Goal: Check status

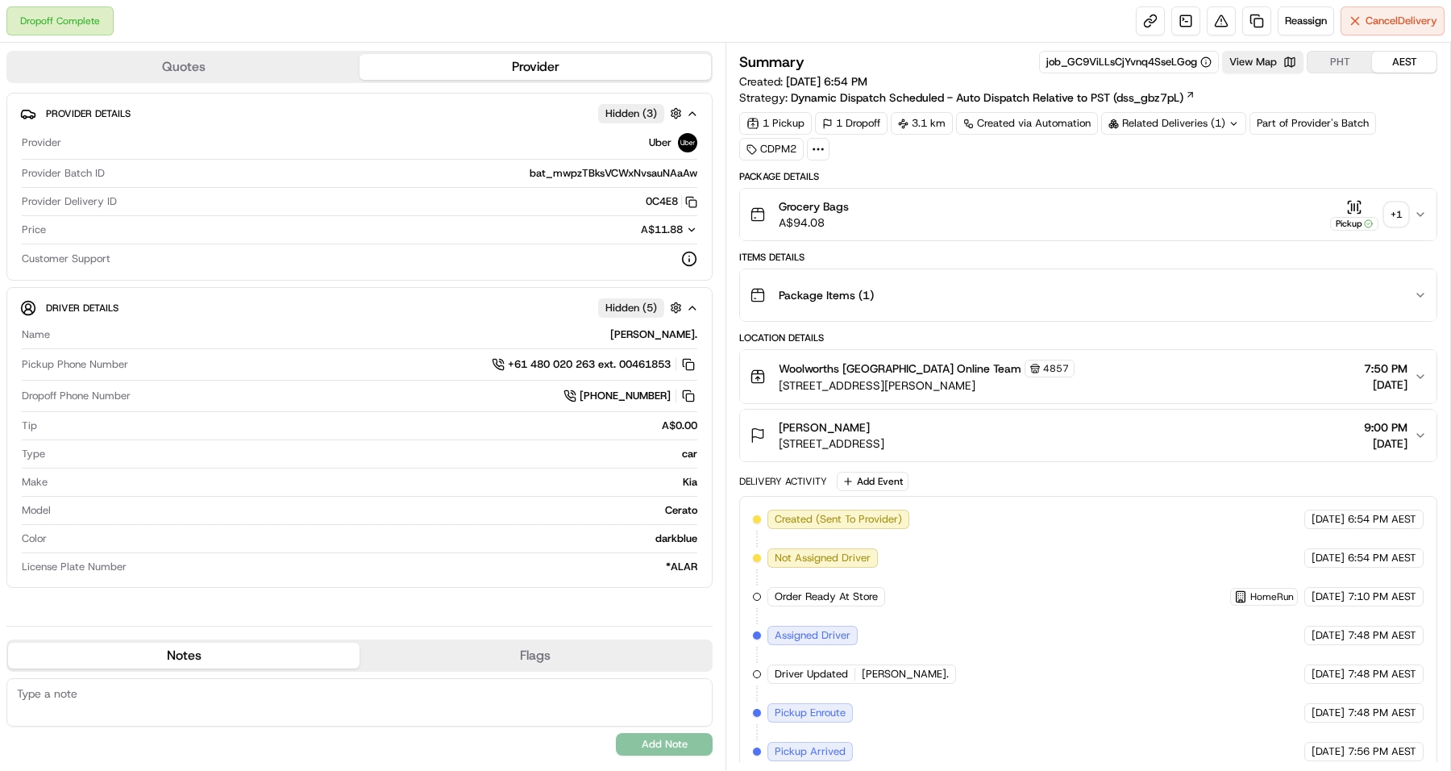
click at [1403, 219] on div "+ 1" at bounding box center [1396, 214] width 23 height 23
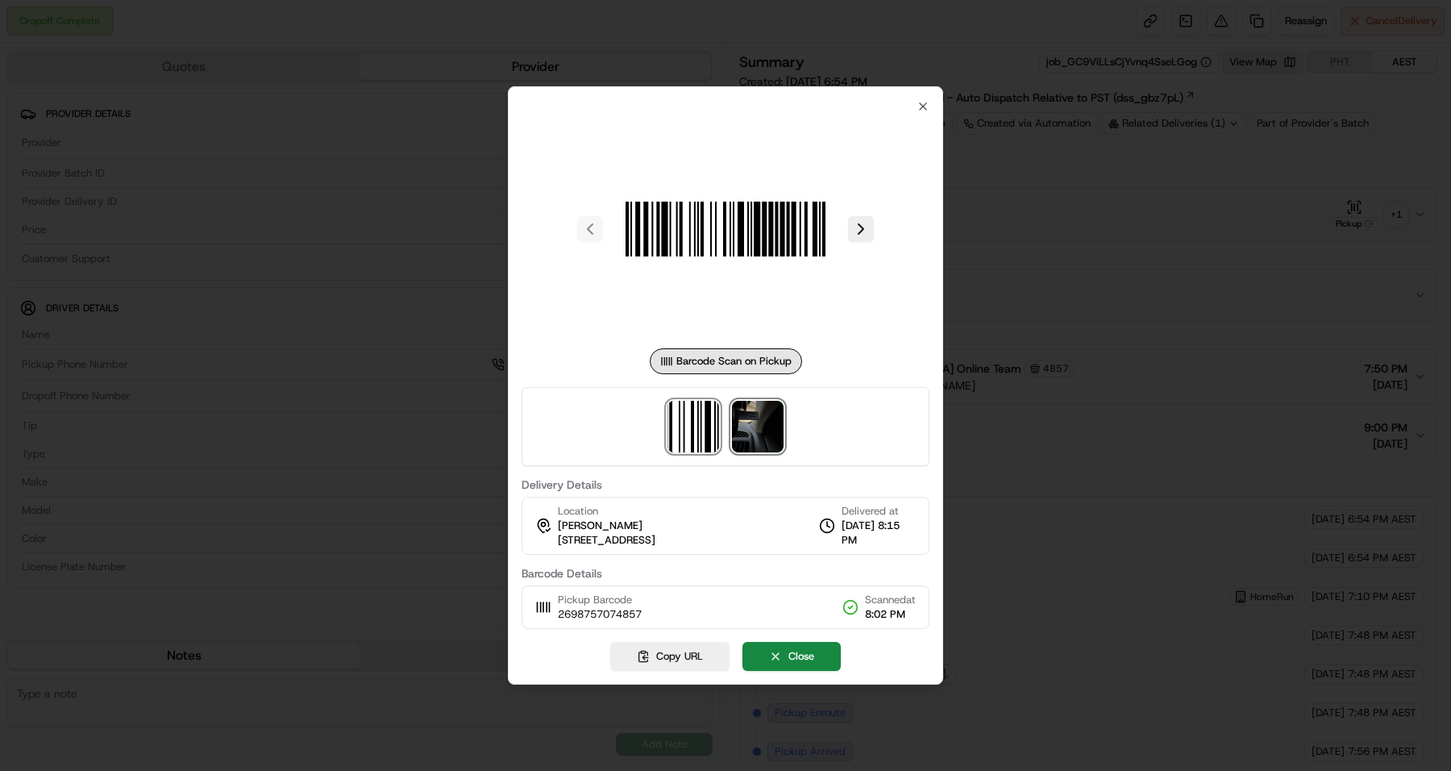
click at [768, 429] on img at bounding box center [758, 427] width 52 height 52
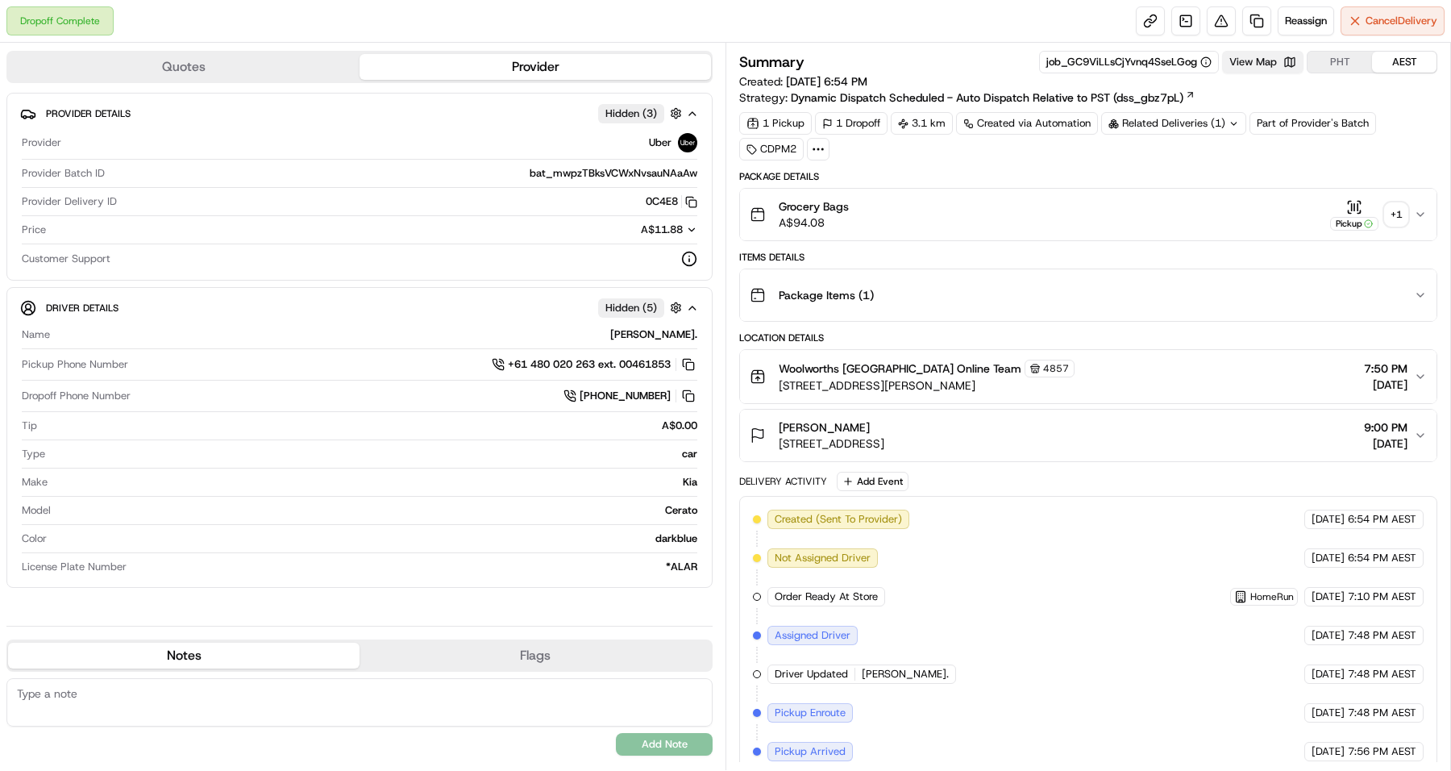
click at [1244, 54] on button "View Map" at bounding box center [1262, 62] width 81 height 23
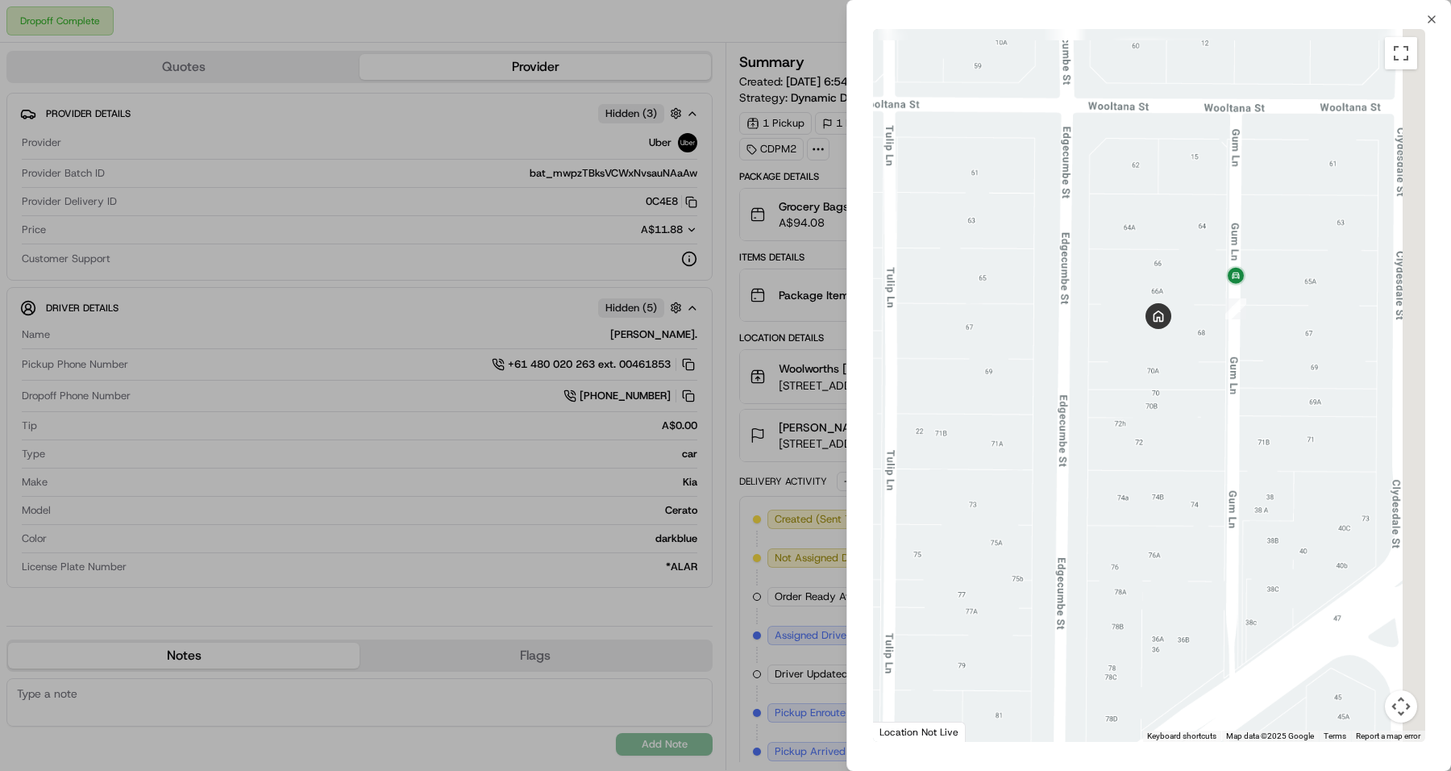
drag, startPoint x: 1393, startPoint y: 279, endPoint x: 1198, endPoint y: 373, distance: 216.7
click at [1198, 373] on div at bounding box center [1149, 385] width 552 height 713
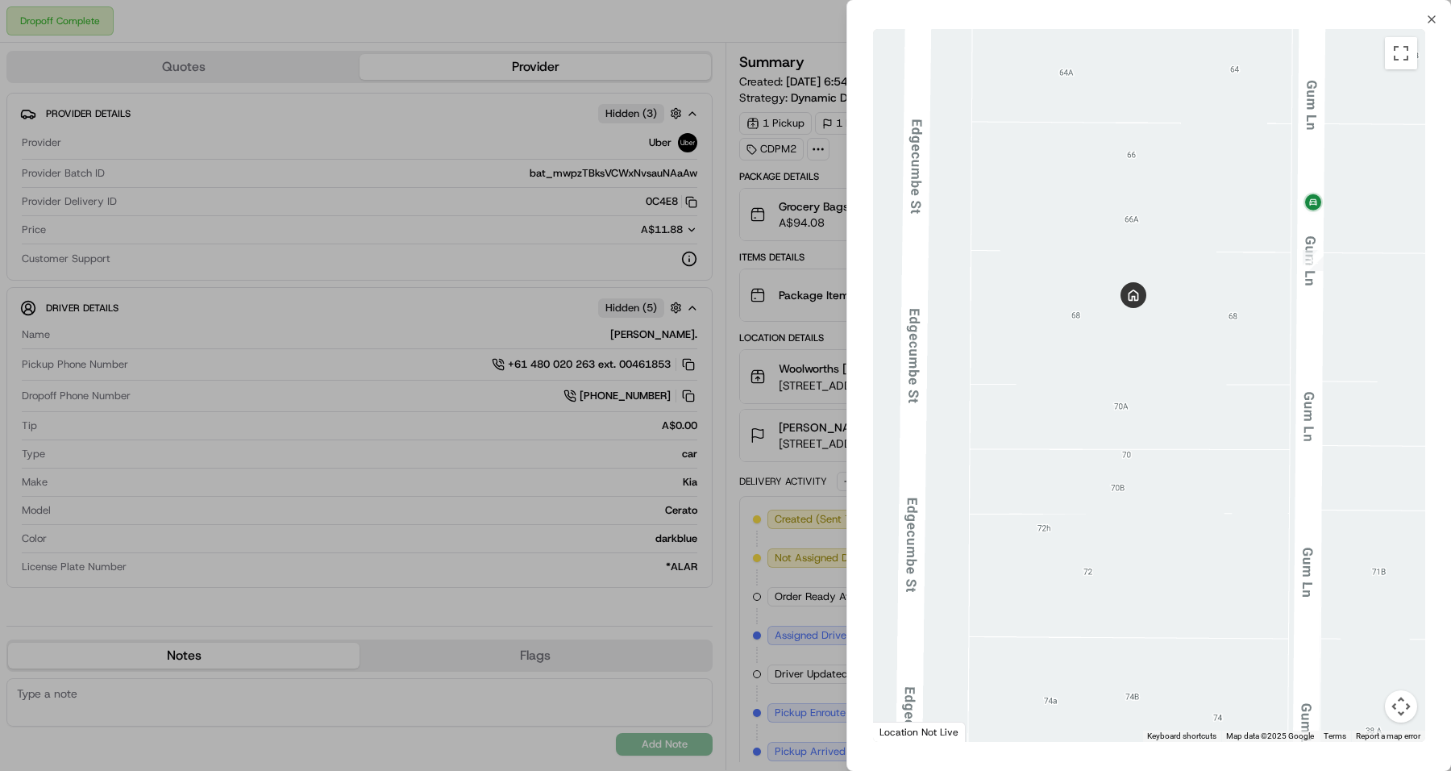
click at [505, 435] on div at bounding box center [725, 385] width 1451 height 771
